Goal: Navigation & Orientation: Find specific page/section

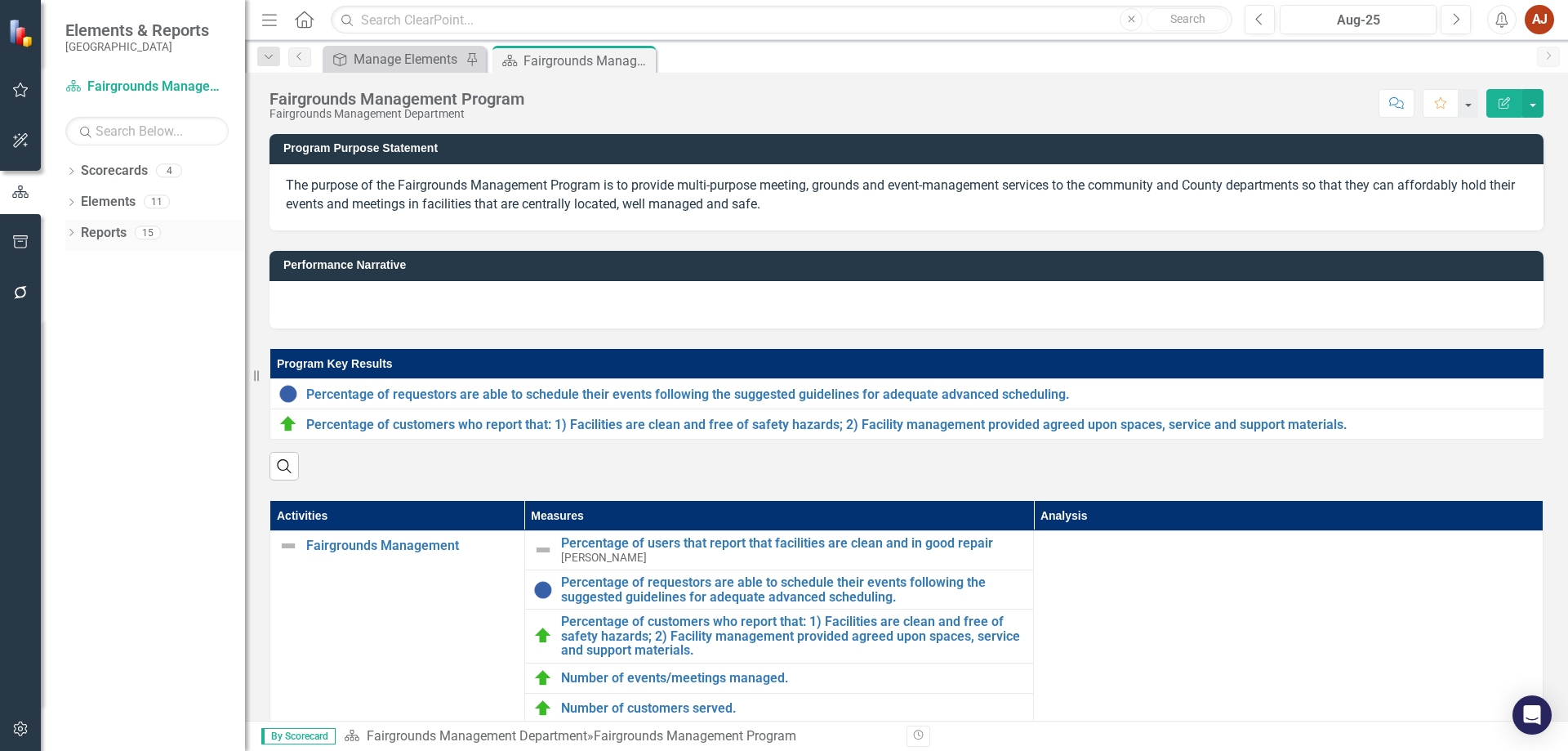
click at [90, 233] on link "Reports" at bounding box center [103, 233] width 46 height 19
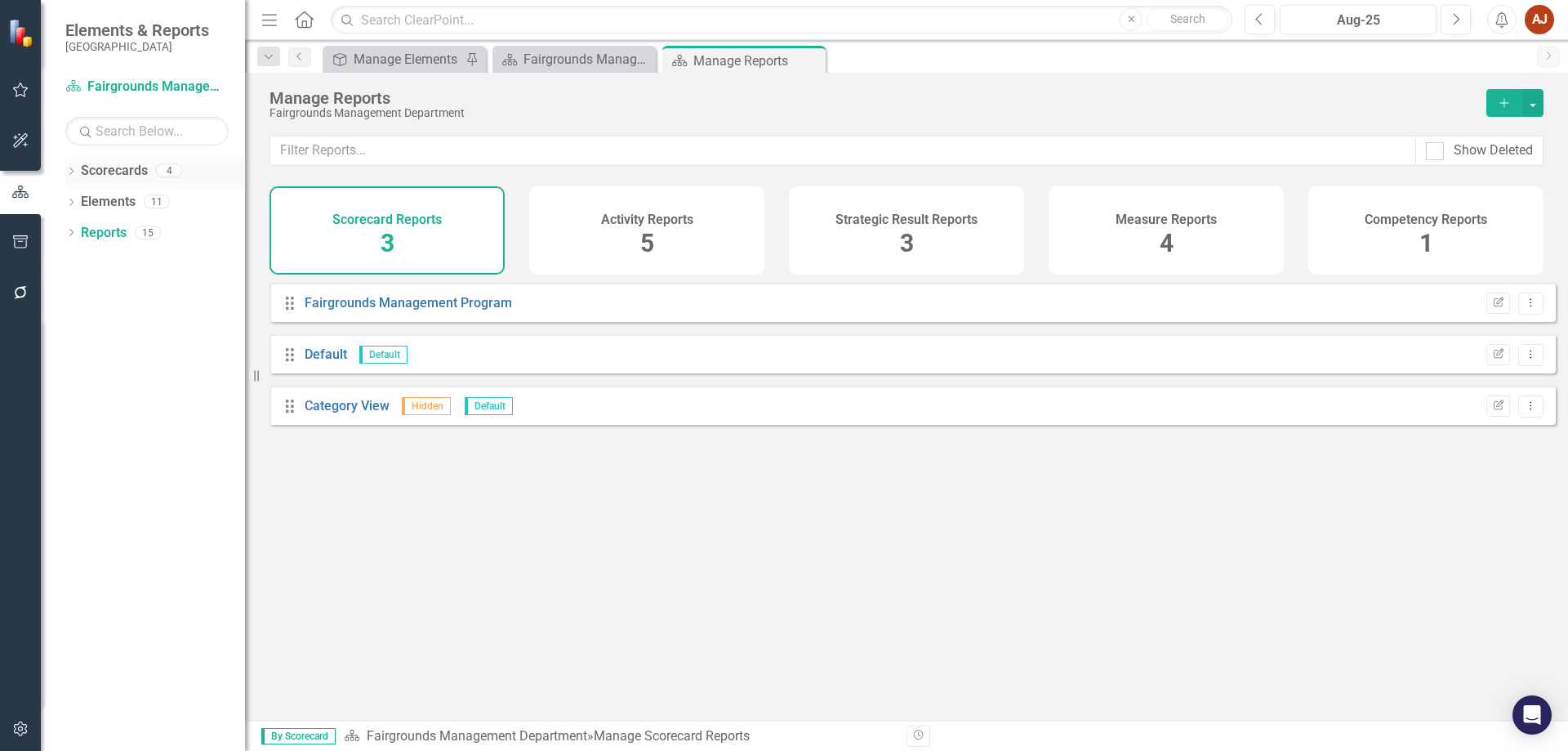
click at [78, 182] on div "Dropdown Scorecards 4" at bounding box center [155, 173] width 180 height 31
click at [77, 165] on div "Dropdown Scorecards 4" at bounding box center [155, 173] width 180 height 31
drag, startPoint x: 107, startPoint y: 172, endPoint x: 104, endPoint y: 185, distance: 13.3
click at [107, 173] on link "Scorecards" at bounding box center [114, 171] width 67 height 19
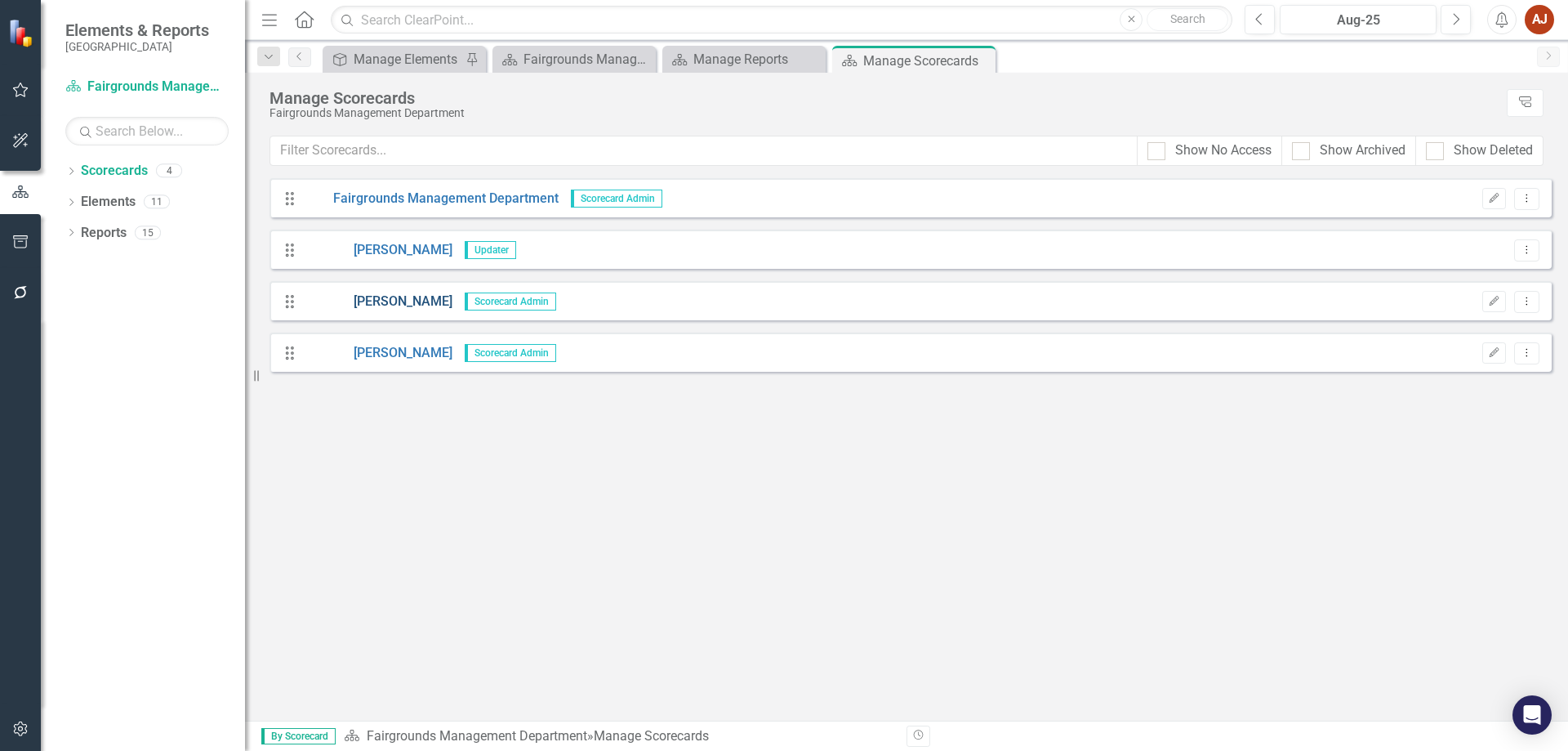
click at [408, 304] on link "[PERSON_NAME]" at bounding box center [378, 302] width 147 height 19
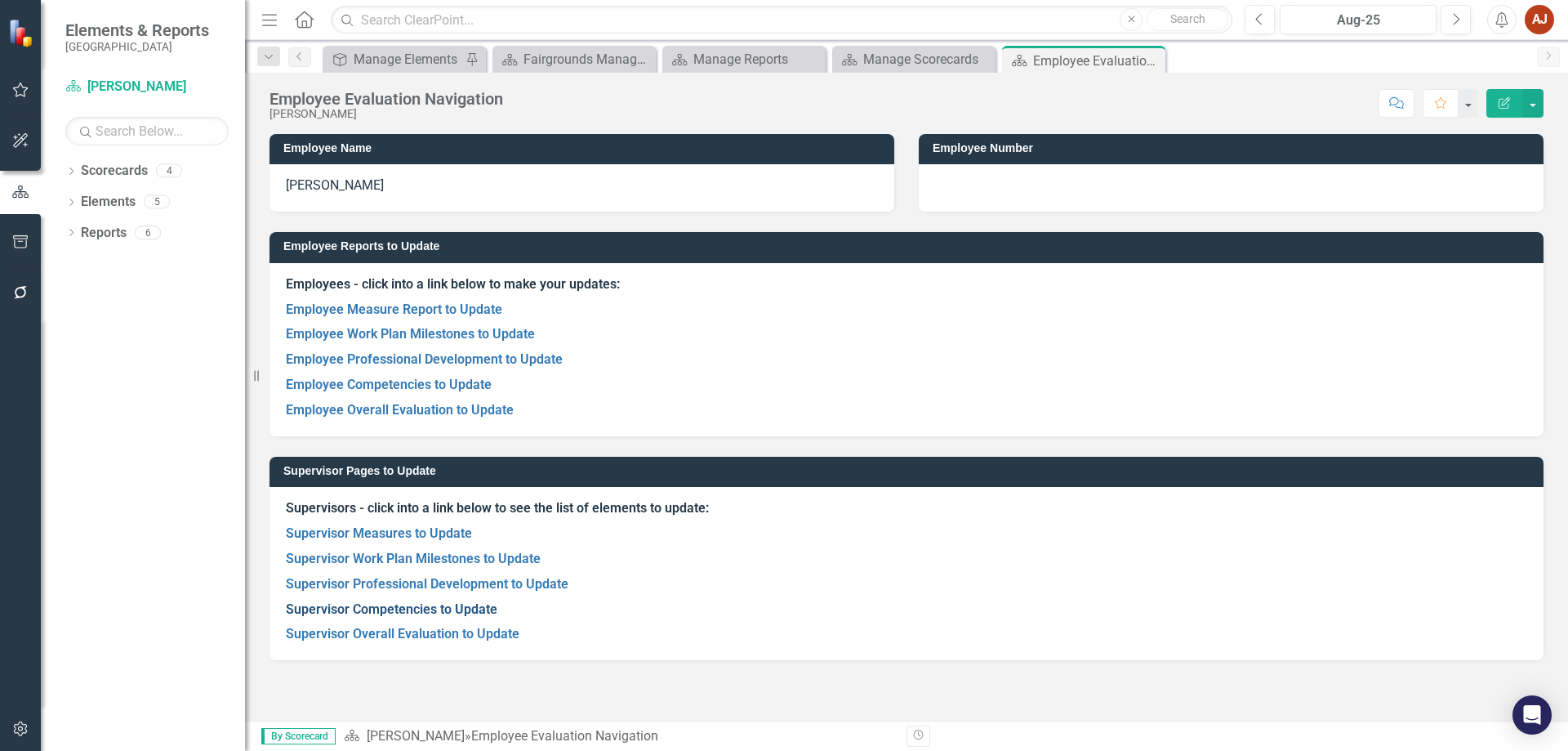
click at [377, 605] on link "Supervisor Competencies to Update" at bounding box center [392, 609] width 212 height 16
